Goal: Transaction & Acquisition: Book appointment/travel/reservation

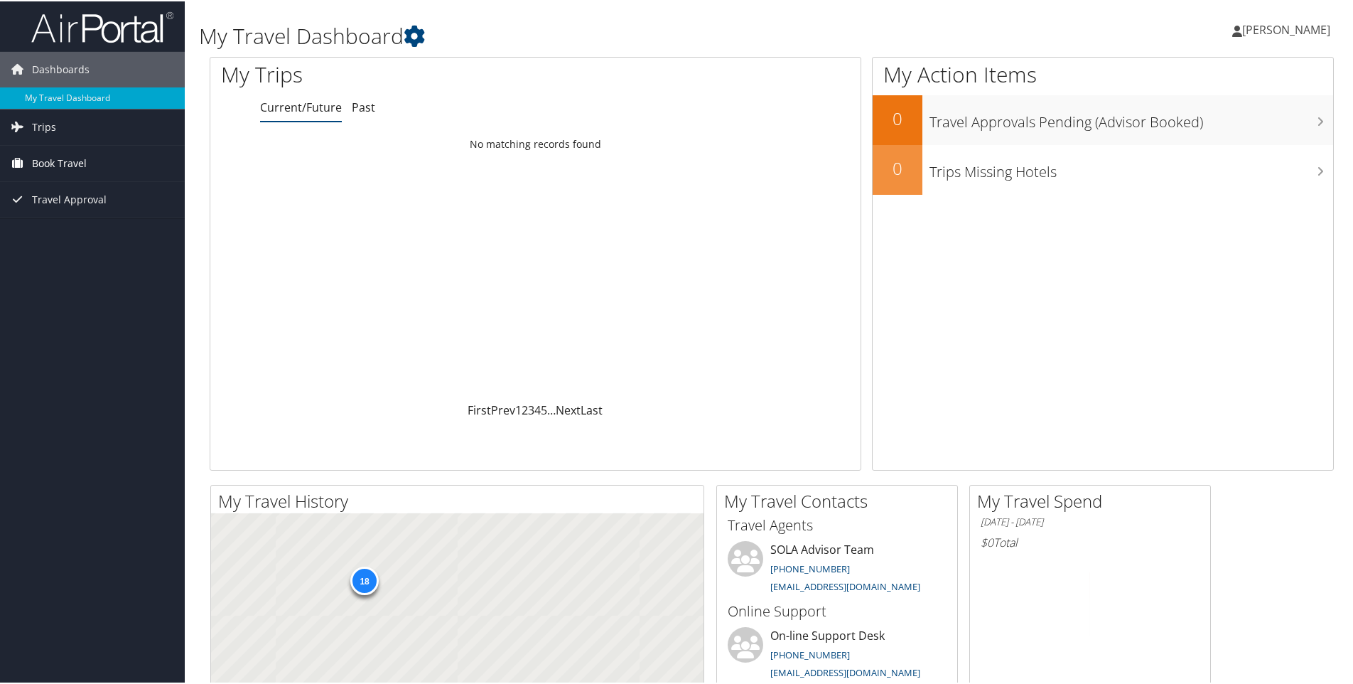
click at [88, 162] on link "Book Travel" at bounding box center [92, 162] width 185 height 36
click at [68, 209] on link "Book/Manage Online Trips" at bounding box center [92, 211] width 185 height 21
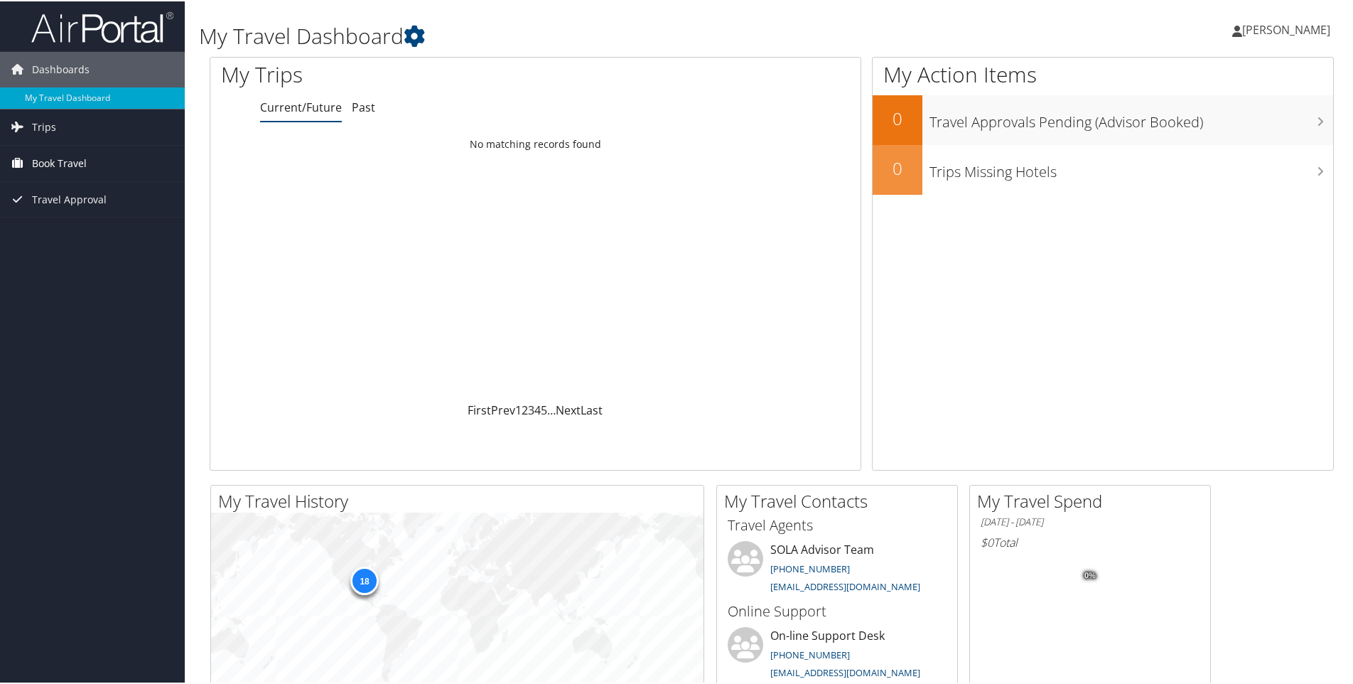
click at [75, 153] on span "Book Travel" at bounding box center [59, 162] width 55 height 36
click at [87, 208] on link "Book/Manage Online Trips" at bounding box center [92, 211] width 185 height 21
click at [1281, 28] on span "[PERSON_NAME]" at bounding box center [1286, 29] width 88 height 16
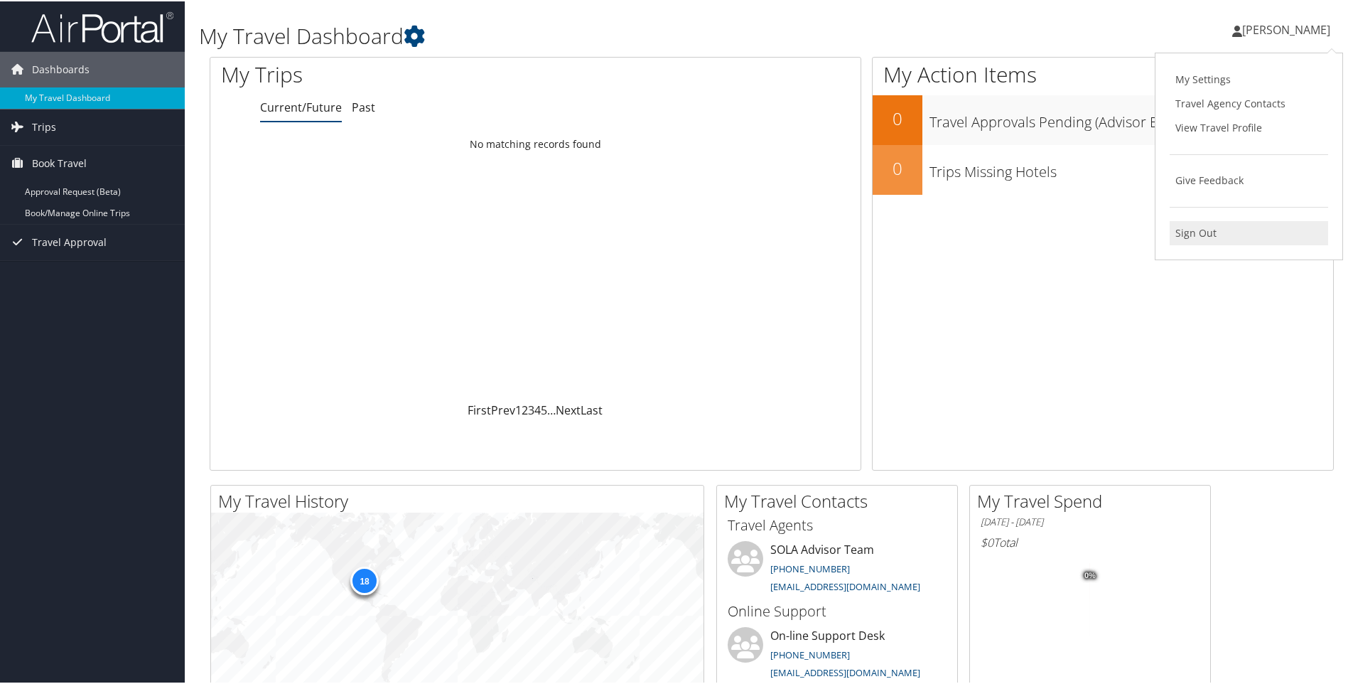
click at [1181, 239] on link "Sign Out" at bounding box center [1249, 232] width 158 height 24
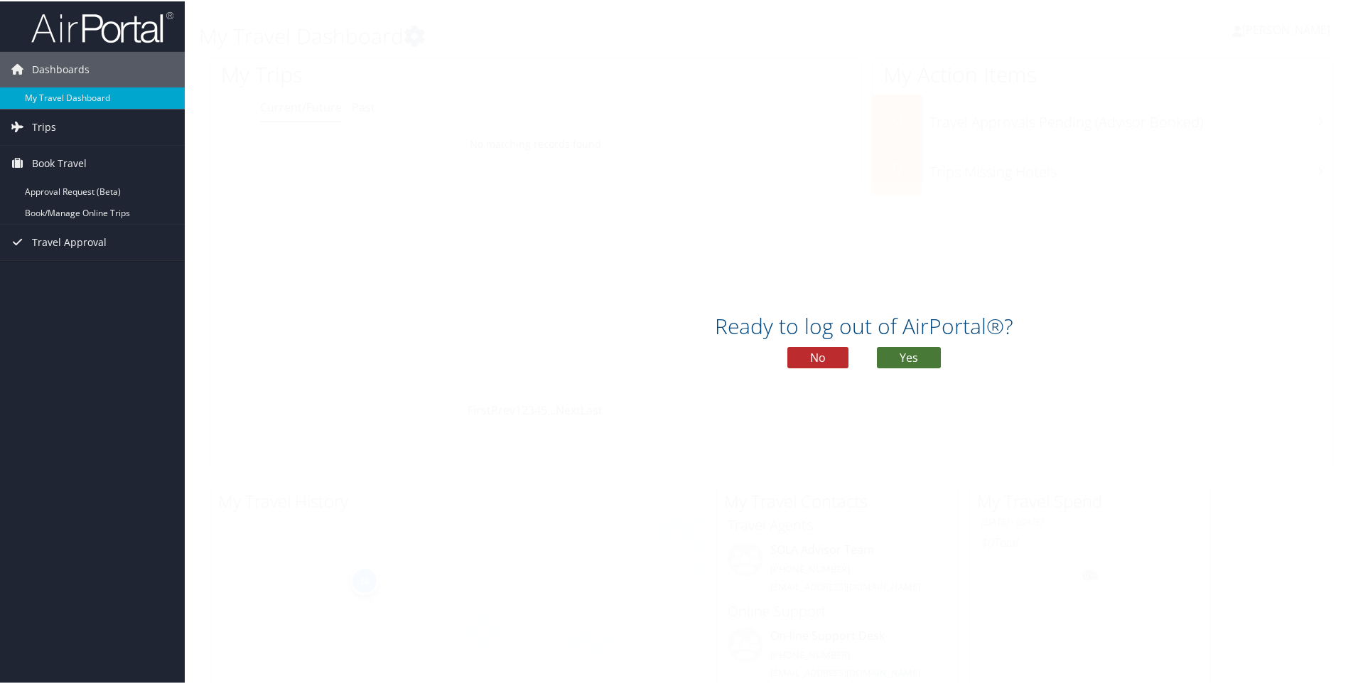
click at [917, 352] on button "Yes" at bounding box center [909, 355] width 64 height 21
